Goal: Use online tool/utility: Utilize a website feature to perform a specific function

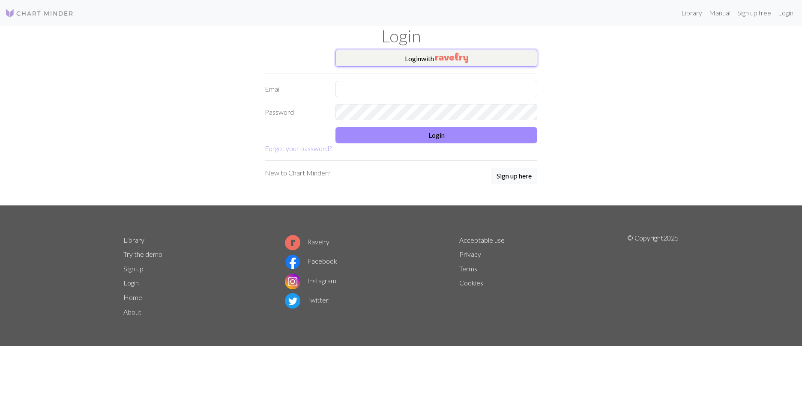
click at [462, 54] on img "button" at bounding box center [451, 58] width 33 height 10
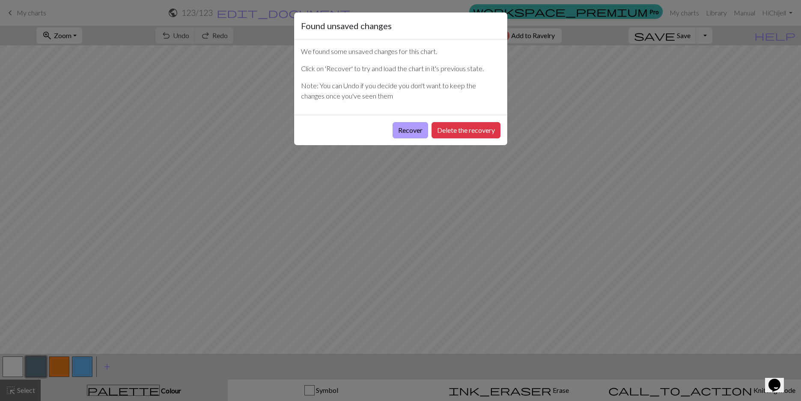
click at [418, 128] on button "Recover" at bounding box center [411, 130] width 36 height 16
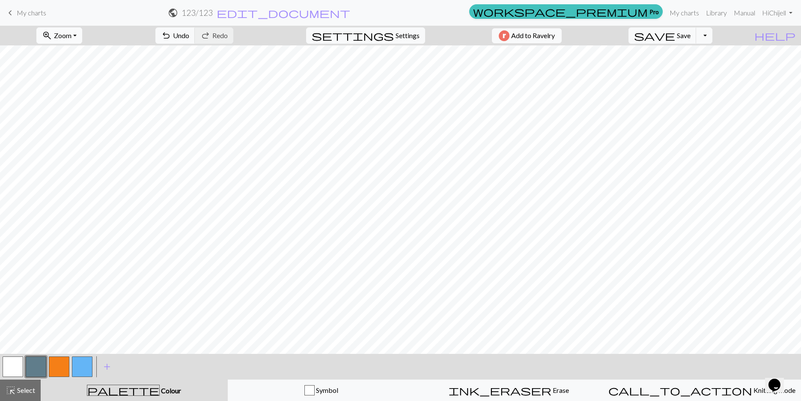
click at [72, 37] on span "Zoom" at bounding box center [63, 35] width 18 height 8
click at [82, 83] on button "Fit height" at bounding box center [71, 82] width 68 height 14
click at [56, 361] on button "button" at bounding box center [59, 366] width 21 height 21
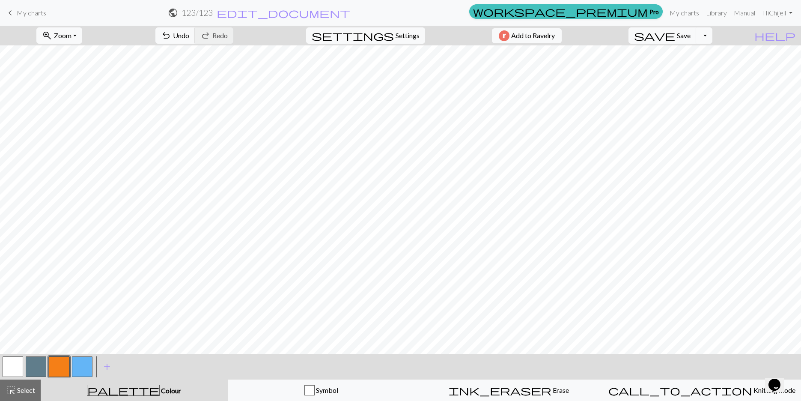
click at [86, 364] on button "button" at bounding box center [82, 366] width 21 height 21
click at [85, 366] on button "button" at bounding box center [82, 366] width 21 height 21
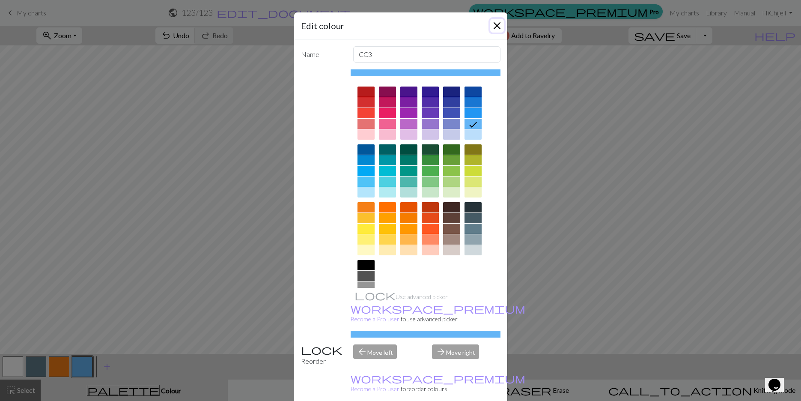
click at [494, 23] on button "Close" at bounding box center [497, 26] width 14 height 14
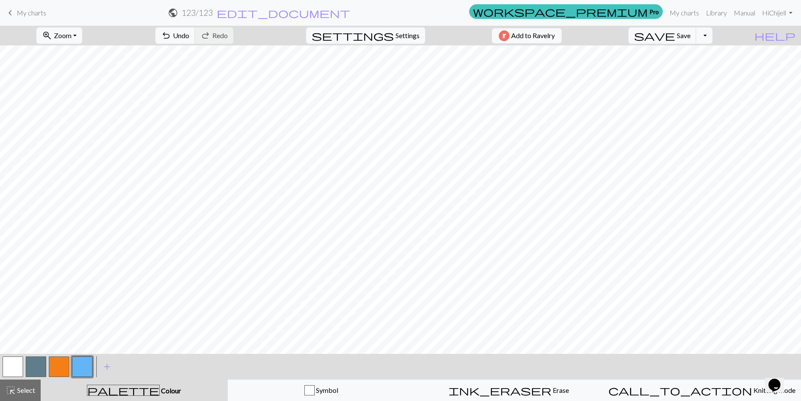
click at [36, 362] on button "button" at bounding box center [36, 366] width 21 height 21
click at [55, 373] on button "button" at bounding box center [59, 366] width 21 height 21
click at [36, 360] on button "button" at bounding box center [36, 366] width 21 height 21
click at [78, 368] on button "button" at bounding box center [82, 366] width 21 height 21
drag, startPoint x: 14, startPoint y: 361, endPoint x: 32, endPoint y: 352, distance: 20.1
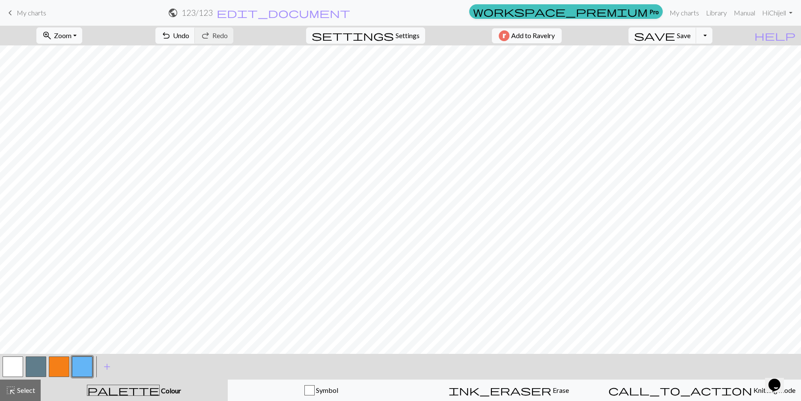
click at [13, 361] on button "button" at bounding box center [13, 366] width 21 height 21
click at [82, 373] on button "button" at bounding box center [82, 366] width 21 height 21
drag, startPoint x: 32, startPoint y: 361, endPoint x: 39, endPoint y: 350, distance: 13.5
click at [32, 361] on button "button" at bounding box center [36, 366] width 21 height 21
click at [77, 374] on button "button" at bounding box center [82, 366] width 21 height 21
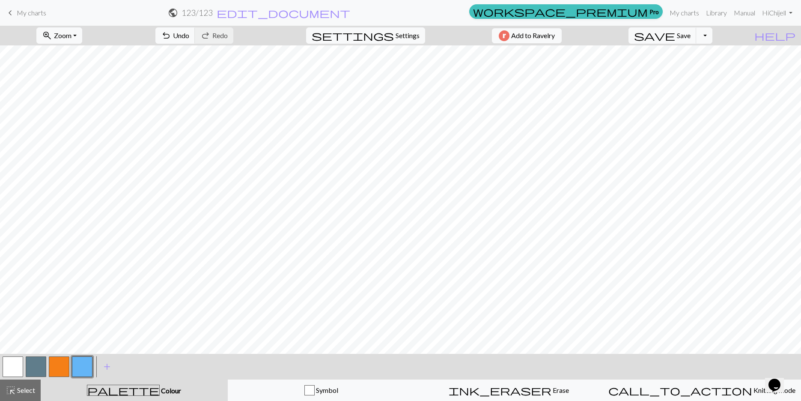
click at [41, 361] on button "button" at bounding box center [36, 366] width 21 height 21
click at [16, 364] on button "button" at bounding box center [13, 366] width 21 height 21
click at [35, 367] on button "button" at bounding box center [36, 366] width 21 height 21
click at [82, 33] on button "zoom_in Zoom Zoom" at bounding box center [59, 35] width 46 height 16
click at [68, 104] on button "50%" at bounding box center [71, 103] width 68 height 14
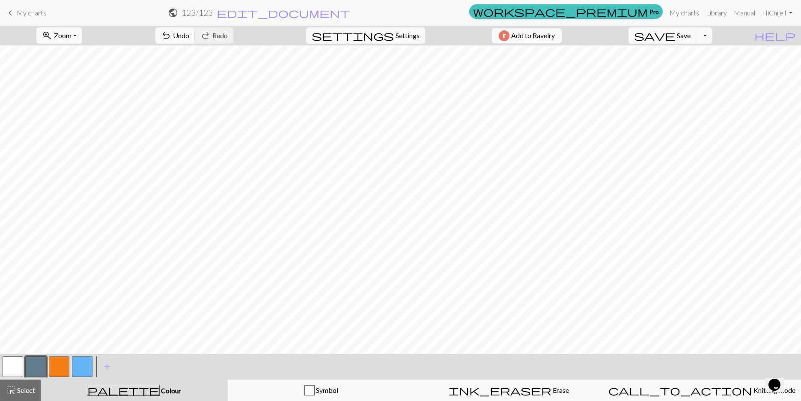
drag, startPoint x: 95, startPoint y: 26, endPoint x: 92, endPoint y: 35, distance: 9.2
click at [89, 27] on div "zoom_in Zoom Zoom Fit all Fit width Fit height 50% 100% 150% 200%" at bounding box center [59, 36] width 59 height 20
drag, startPoint x: 91, startPoint y: 36, endPoint x: 86, endPoint y: 43, distance: 8.6
click at [82, 36] on button "zoom_in Zoom Zoom" at bounding box center [59, 35] width 46 height 16
click at [76, 147] on button "200%" at bounding box center [71, 144] width 68 height 14
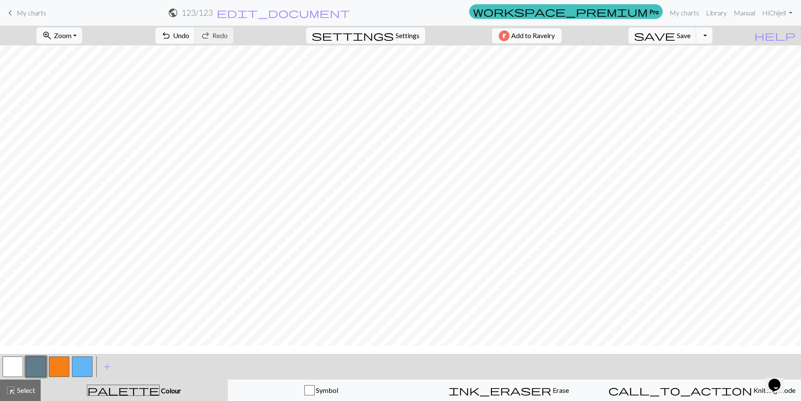
scroll to position [54, 0]
click at [82, 41] on button "zoom_in Zoom Zoom" at bounding box center [59, 35] width 46 height 16
click at [88, 126] on button "150%" at bounding box center [71, 130] width 68 height 14
click at [82, 36] on button "zoom_in Zoom Zoom" at bounding box center [59, 35] width 46 height 16
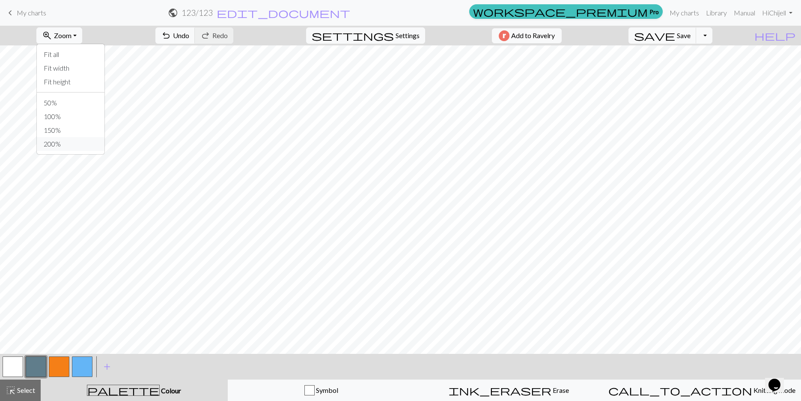
click at [91, 149] on button "200%" at bounding box center [71, 144] width 68 height 14
drag, startPoint x: 86, startPoint y: 30, endPoint x: 84, endPoint y: 40, distance: 10.9
click at [82, 30] on button "zoom_in Zoom Zoom" at bounding box center [59, 35] width 46 height 16
click at [81, 122] on button "100%" at bounding box center [71, 117] width 68 height 14
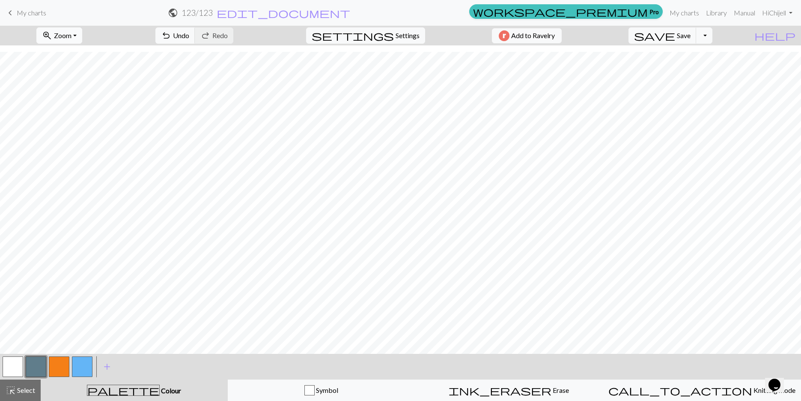
drag, startPoint x: 89, startPoint y: 36, endPoint x: 87, endPoint y: 43, distance: 8.0
click at [82, 36] on button "zoom_in Zoom Zoom" at bounding box center [59, 35] width 46 height 16
click at [77, 72] on button "Fit width" at bounding box center [71, 68] width 68 height 14
click at [82, 33] on button "zoom_in Zoom Zoom" at bounding box center [59, 35] width 46 height 16
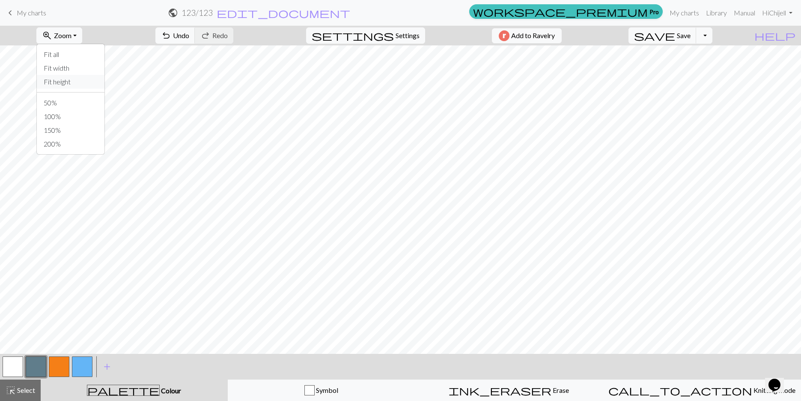
click at [79, 80] on button "Fit height" at bounding box center [71, 82] width 68 height 14
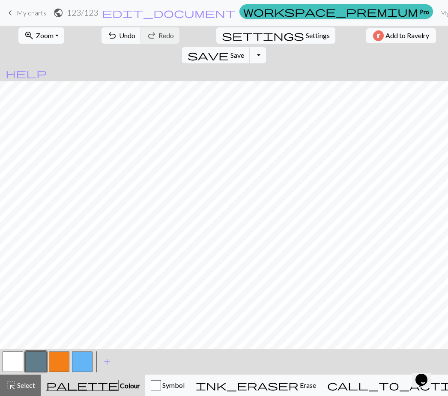
click at [38, 37] on span "Zoom" at bounding box center [45, 35] width 18 height 8
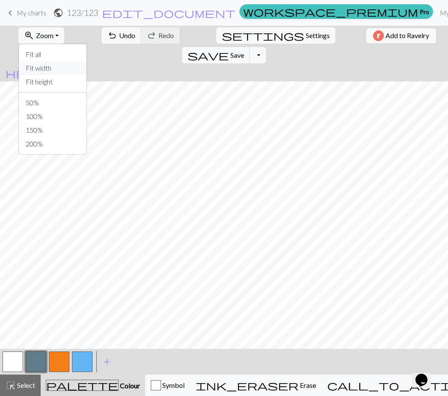
click at [45, 66] on button "Fit width" at bounding box center [53, 68] width 68 height 14
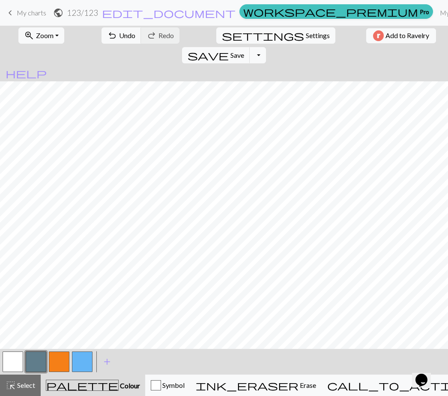
click at [60, 363] on button "button" at bounding box center [59, 362] width 21 height 21
click at [44, 42] on button "zoom_in Zoom Zoom" at bounding box center [41, 35] width 46 height 16
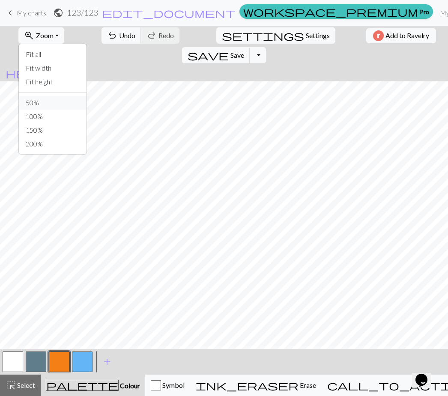
click at [33, 100] on button "50%" at bounding box center [53, 103] width 68 height 14
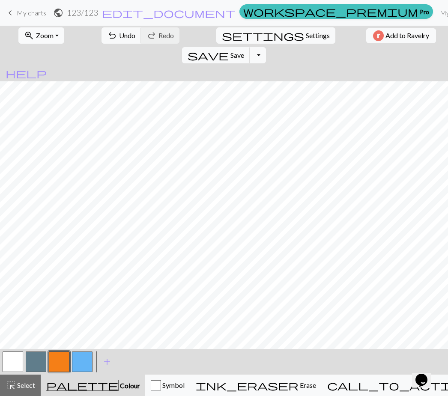
click at [54, 33] on button "zoom_in Zoom Zoom" at bounding box center [41, 35] width 46 height 16
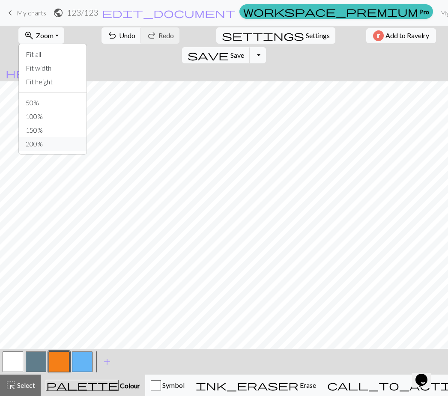
click at [46, 146] on button "200%" at bounding box center [53, 144] width 68 height 14
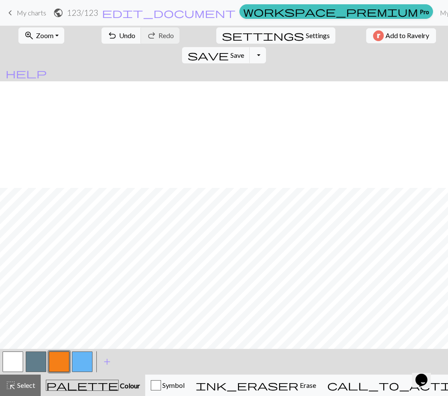
scroll to position [171, 0]
click at [53, 29] on button "zoom_in Zoom Zoom" at bounding box center [41, 35] width 46 height 16
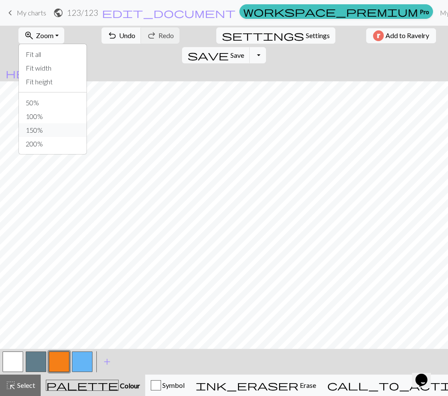
click at [38, 131] on button "150%" at bounding box center [53, 130] width 68 height 14
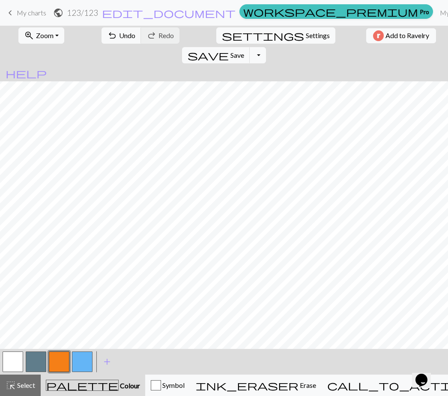
scroll to position [0, 0]
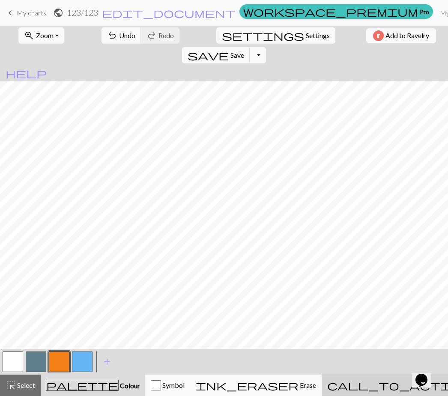
click at [377, 385] on span "call_to_action" at bounding box center [399, 385] width 144 height 12
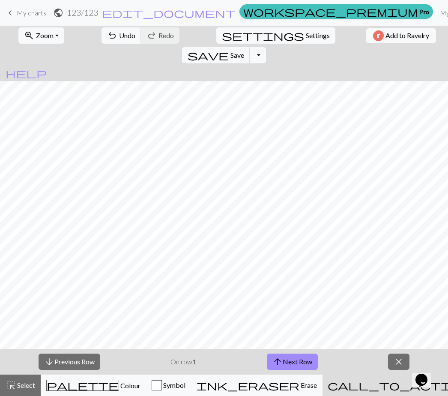
click at [398, 360] on span "close" at bounding box center [399, 362] width 10 height 12
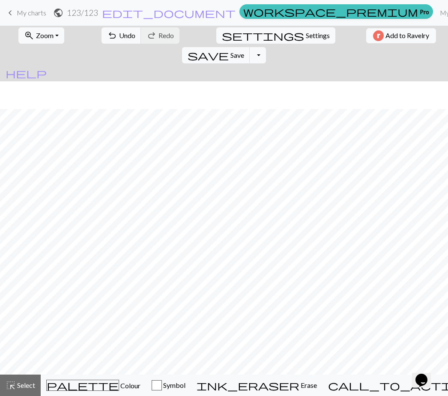
scroll to position [128, 0]
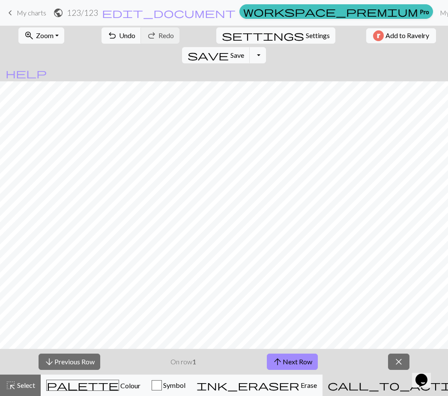
scroll to position [0, 0]
click at [398, 362] on span "close" at bounding box center [399, 362] width 10 height 12
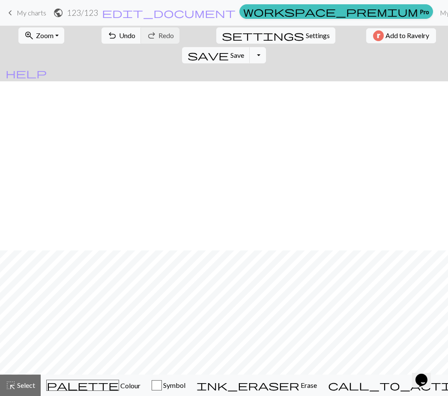
scroll to position [174, 0]
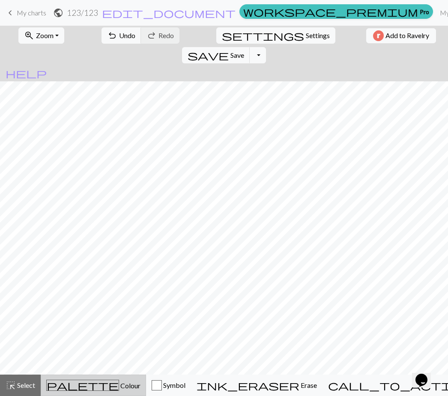
click at [115, 383] on div "palette Colour Colour" at bounding box center [93, 385] width 94 height 11
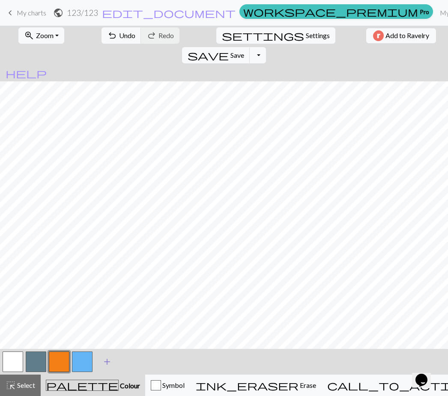
click at [99, 364] on button "add Add a colour" at bounding box center [106, 361] width 21 height 21
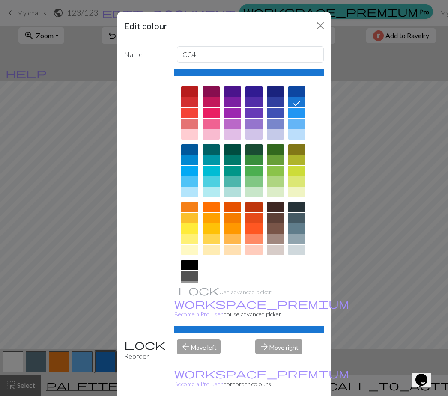
click at [191, 95] on div at bounding box center [189, 92] width 17 height 10
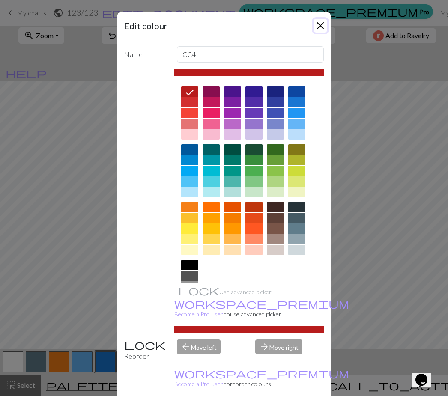
click at [315, 27] on button "Close" at bounding box center [320, 26] width 14 height 14
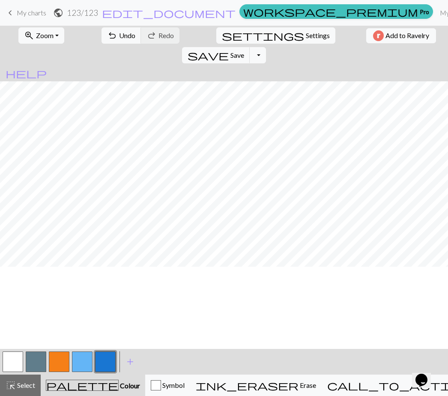
scroll to position [0, 0]
click at [112, 366] on button "button" at bounding box center [105, 362] width 21 height 21
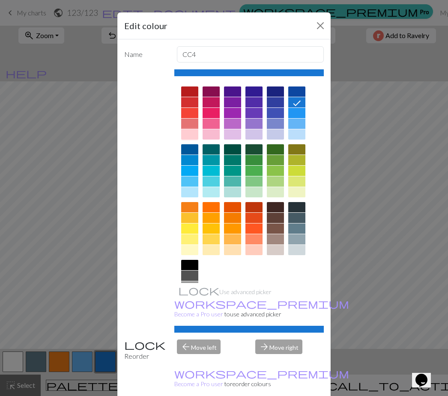
click at [189, 131] on div at bounding box center [189, 134] width 17 height 10
click at [0, 0] on icon at bounding box center [0, 0] width 0 height 0
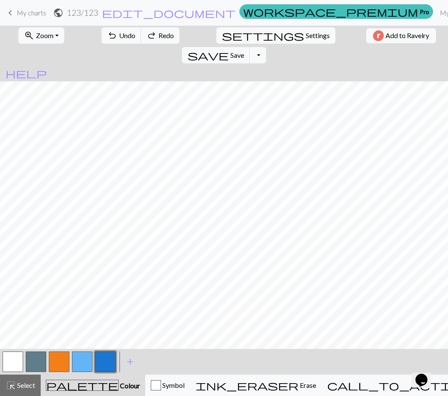
click at [104, 358] on button "button" at bounding box center [105, 362] width 21 height 21
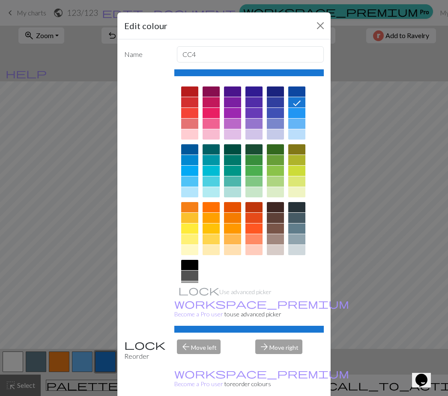
click at [189, 131] on div at bounding box center [189, 134] width 17 height 10
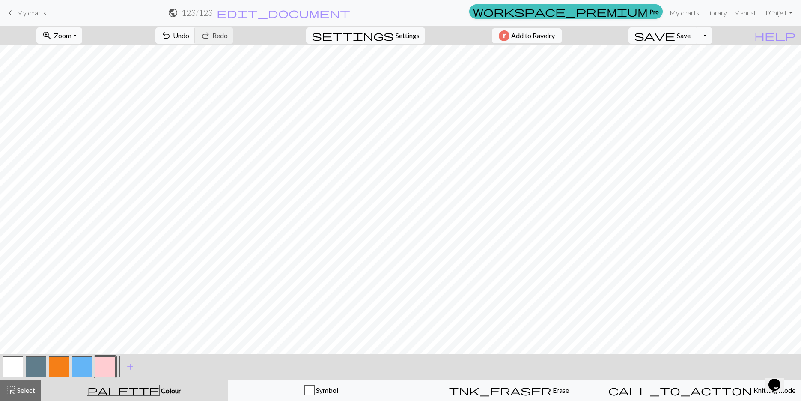
click at [40, 360] on button "button" at bounding box center [36, 366] width 21 height 21
click at [72, 38] on span "Zoom" at bounding box center [63, 35] width 18 height 8
click at [80, 67] on button "Fit width" at bounding box center [71, 68] width 68 height 14
click at [14, 361] on button "button" at bounding box center [13, 366] width 21 height 21
click at [82, 370] on button "button" at bounding box center [82, 366] width 21 height 21
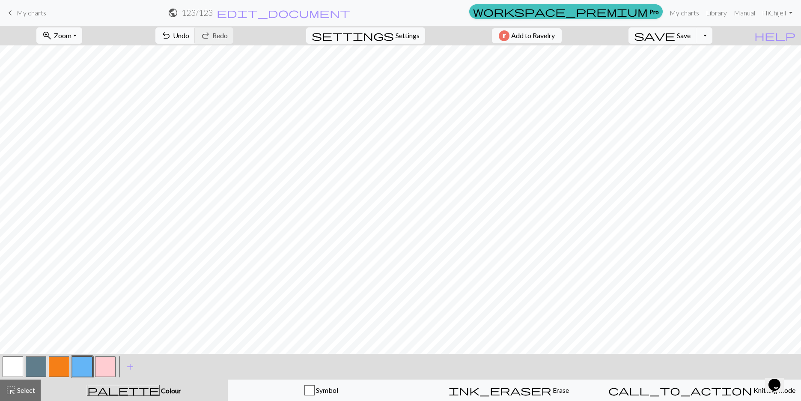
click at [34, 364] on button "button" at bounding box center [36, 366] width 21 height 21
click at [16, 360] on button "button" at bounding box center [13, 366] width 21 height 21
click at [36, 372] on button "button" at bounding box center [36, 366] width 21 height 21
click at [17, 365] on button "button" at bounding box center [13, 366] width 21 height 21
click at [78, 372] on button "button" at bounding box center [82, 366] width 21 height 21
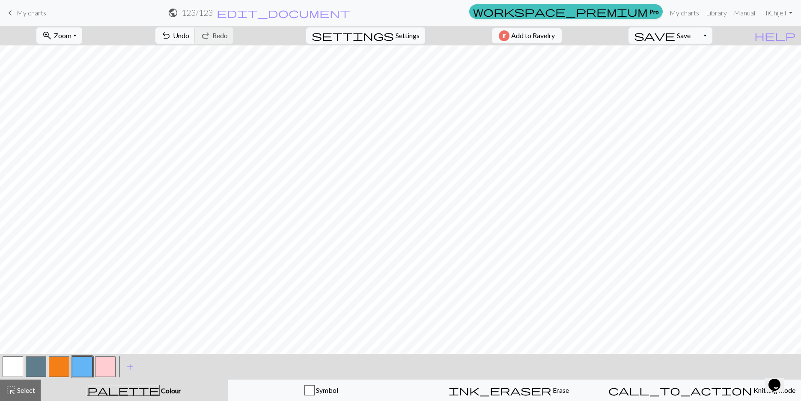
click at [35, 363] on button "button" at bounding box center [36, 366] width 21 height 21
click at [87, 361] on button "button" at bounding box center [82, 366] width 21 height 21
click at [18, 360] on button "button" at bounding box center [13, 366] width 21 height 21
click at [31, 362] on button "button" at bounding box center [36, 366] width 21 height 21
click at [15, 361] on button "button" at bounding box center [13, 366] width 21 height 21
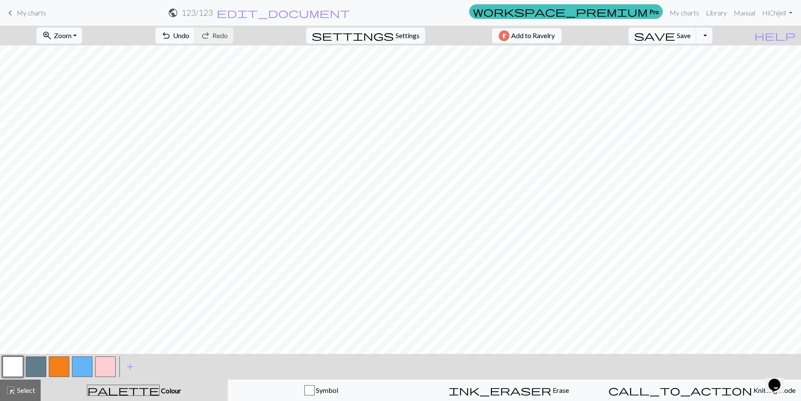
click at [108, 363] on button "button" at bounding box center [105, 366] width 21 height 21
click at [79, 370] on button "button" at bounding box center [82, 366] width 21 height 21
click at [6, 375] on button "button" at bounding box center [13, 366] width 21 height 21
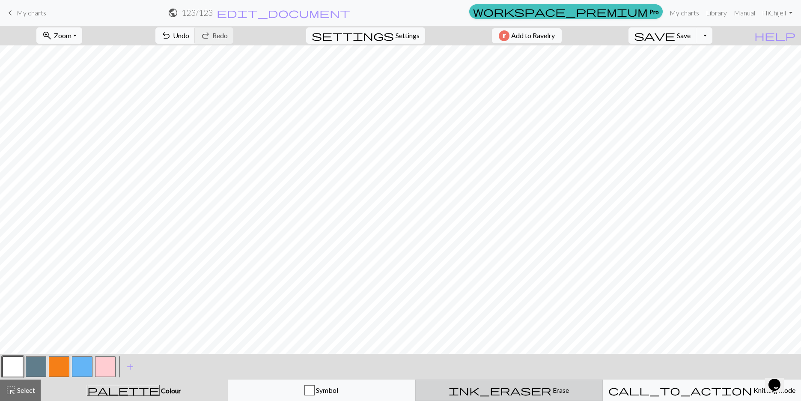
click at [552, 393] on span "Erase" at bounding box center [561, 390] width 18 height 8
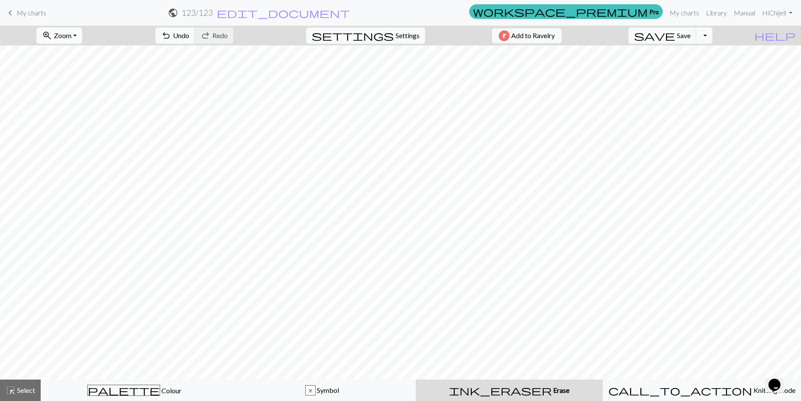
click at [72, 35] on span "Zoom" at bounding box center [63, 35] width 18 height 8
click at [77, 116] on button "100%" at bounding box center [71, 117] width 68 height 14
drag, startPoint x: 85, startPoint y: 33, endPoint x: 86, endPoint y: 42, distance: 8.6
click at [82, 34] on button "zoom_in Zoom Zoom" at bounding box center [59, 35] width 46 height 16
click at [75, 102] on button "50%" at bounding box center [71, 103] width 68 height 14
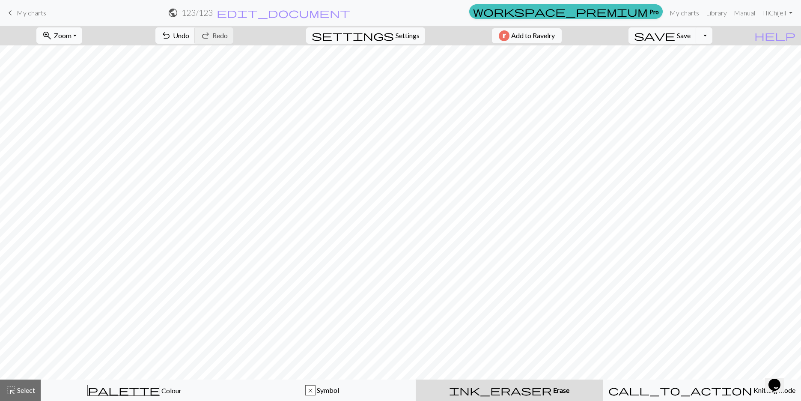
click at [70, 30] on button "zoom_in Zoom Zoom" at bounding box center [59, 35] width 46 height 16
click at [75, 128] on button "150%" at bounding box center [71, 130] width 68 height 14
click at [82, 36] on button "zoom_in Zoom Zoom" at bounding box center [59, 35] width 46 height 16
click at [72, 119] on button "100%" at bounding box center [71, 117] width 68 height 14
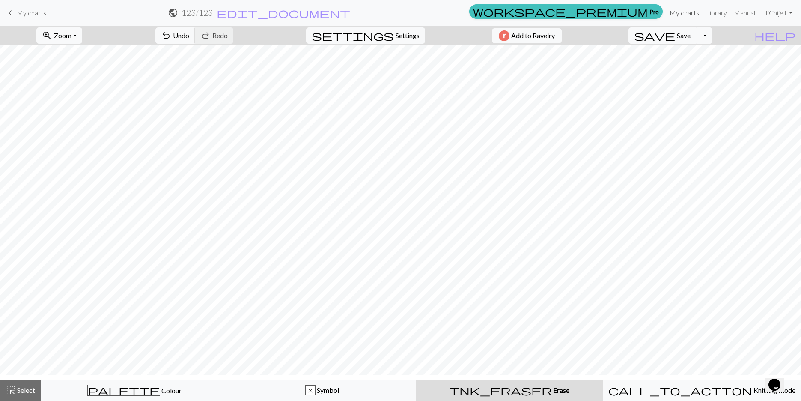
scroll to position [0, 0]
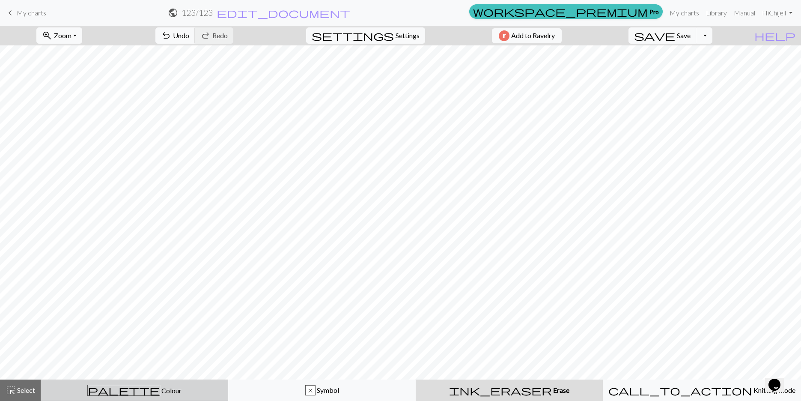
click at [110, 391] on div "palette Colour Colour" at bounding box center [134, 390] width 176 height 11
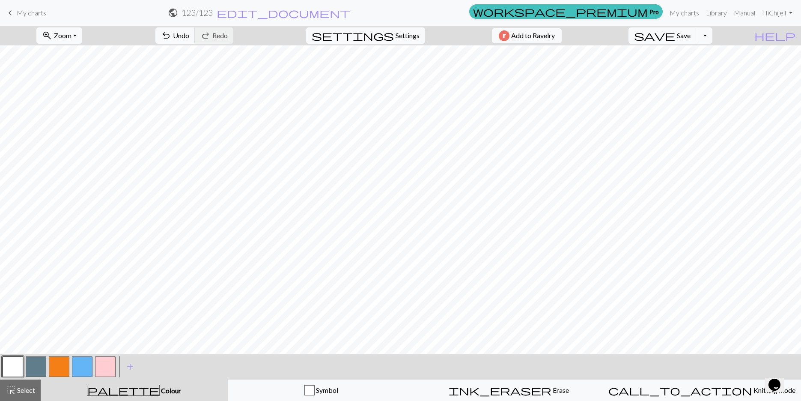
click at [77, 364] on button "button" at bounding box center [82, 366] width 21 height 21
click at [12, 365] on button "button" at bounding box center [13, 366] width 21 height 21
drag, startPoint x: 84, startPoint y: 375, endPoint x: 95, endPoint y: 358, distance: 20.2
click at [84, 374] on button "button" at bounding box center [82, 366] width 21 height 21
click at [16, 361] on button "button" at bounding box center [13, 366] width 21 height 21
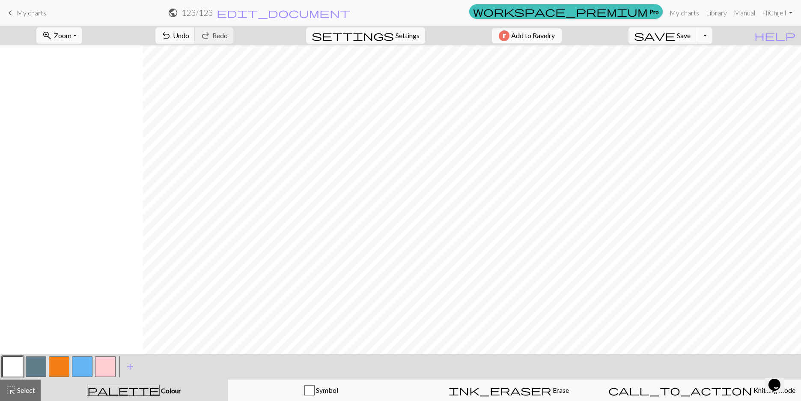
scroll to position [0, 143]
drag, startPoint x: 30, startPoint y: 374, endPoint x: 37, endPoint y: 372, distance: 7.6
click at [30, 374] on button "button" at bounding box center [36, 366] width 21 height 21
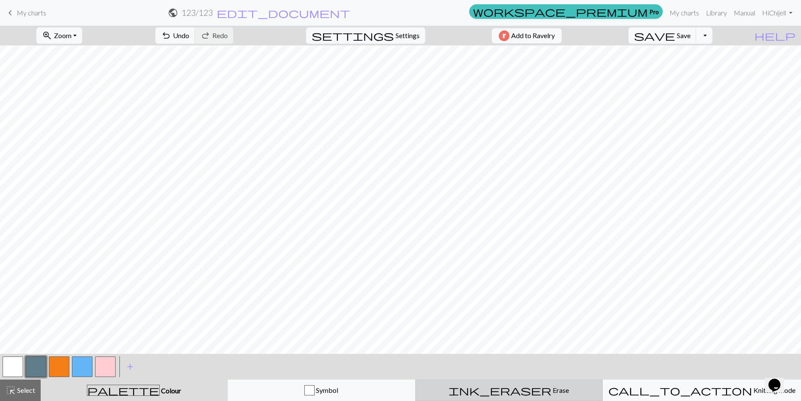
click at [499, 395] on div "ink_eraser Erase Erase" at bounding box center [509, 390] width 176 height 10
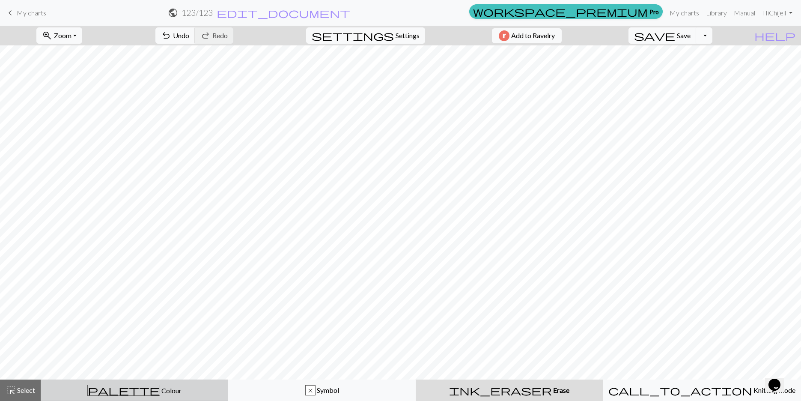
click at [120, 393] on span "palette" at bounding box center [124, 390] width 72 height 12
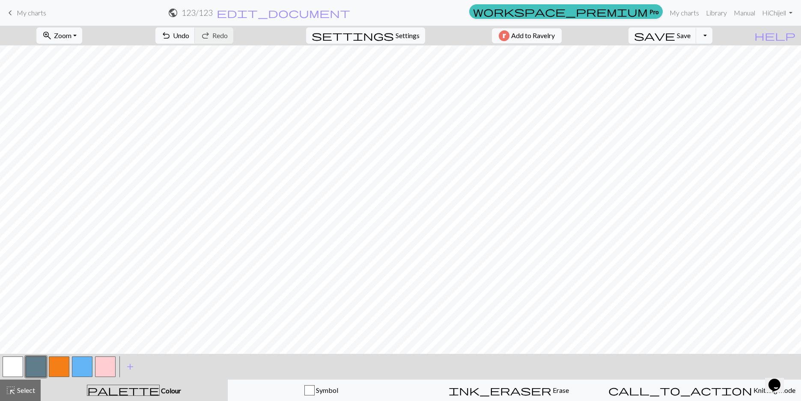
click at [17, 359] on button "button" at bounding box center [13, 366] width 21 height 21
click at [78, 366] on button "button" at bounding box center [82, 366] width 21 height 21
click at [39, 369] on button "button" at bounding box center [36, 366] width 21 height 21
drag, startPoint x: 21, startPoint y: 364, endPoint x: 13, endPoint y: 361, distance: 7.7
click at [15, 371] on button "button" at bounding box center [13, 366] width 21 height 21
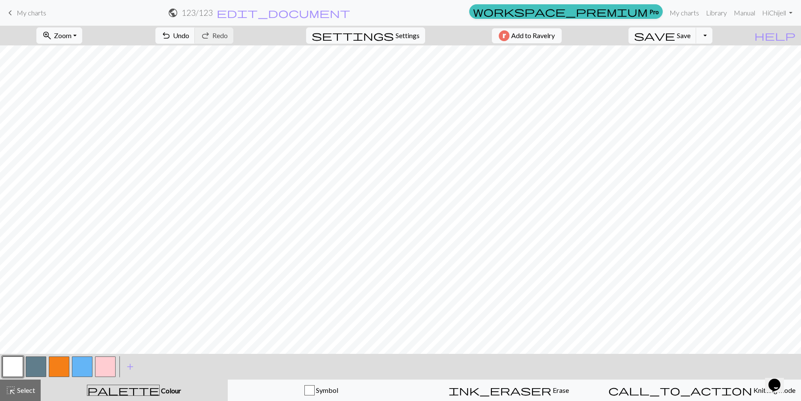
click at [41, 362] on button "button" at bounding box center [36, 366] width 21 height 21
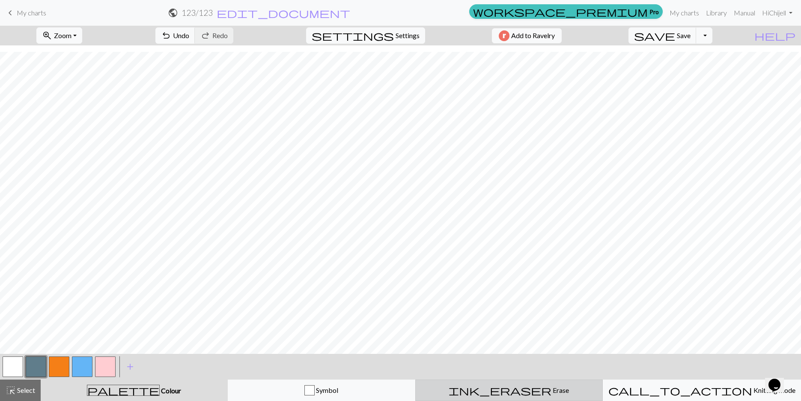
click at [531, 391] on div "ink_eraser Erase Erase" at bounding box center [509, 390] width 176 height 10
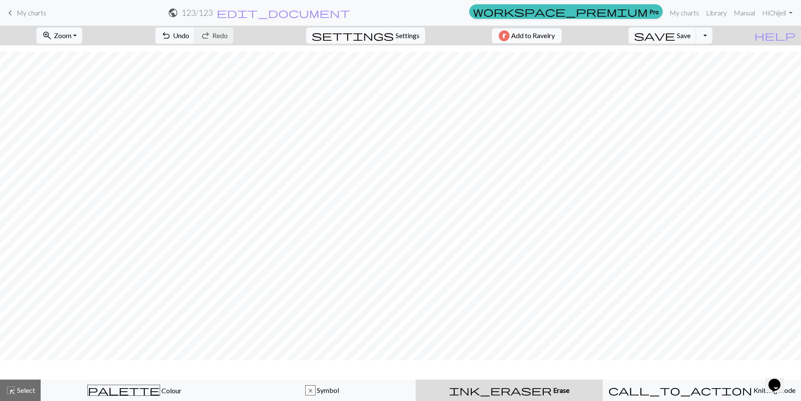
scroll to position [11, 0]
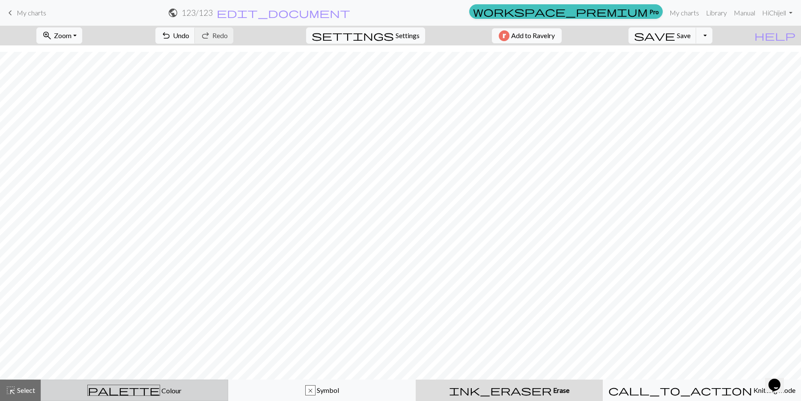
click at [107, 396] on button "palette Colour Colour" at bounding box center [135, 389] width 188 height 21
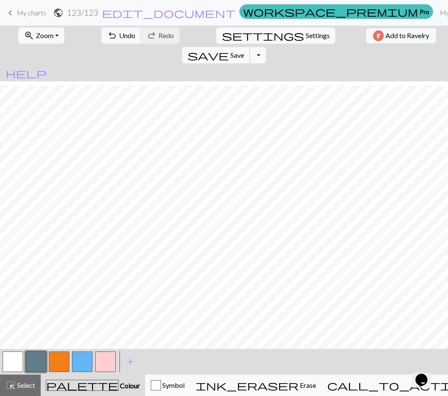
scroll to position [41, 0]
click at [101, 366] on button "button" at bounding box center [105, 362] width 21 height 21
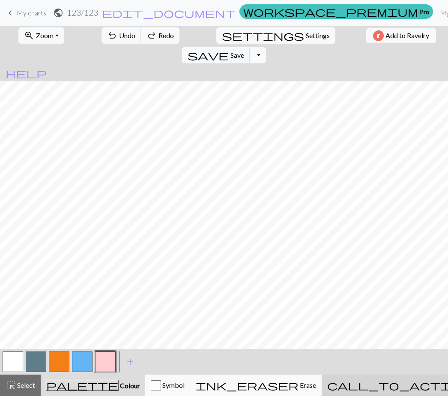
click at [370, 389] on span "call_to_action" at bounding box center [399, 385] width 144 height 12
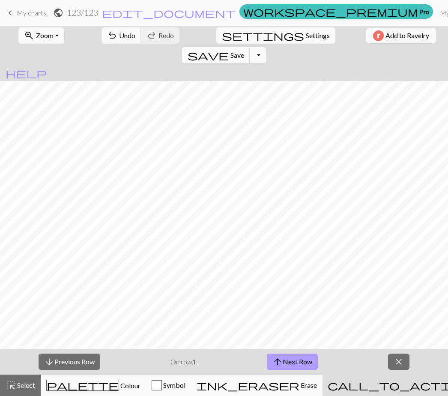
click at [281, 359] on span "arrow_upward" at bounding box center [277, 362] width 10 height 12
click at [69, 361] on button "arrow_downward Previous Row" at bounding box center [70, 362] width 62 height 16
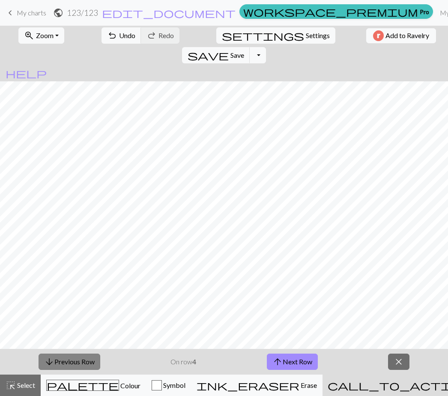
click at [69, 361] on button "arrow_downward Previous Row" at bounding box center [70, 362] width 62 height 16
